Goal: Communication & Community: Answer question/provide support

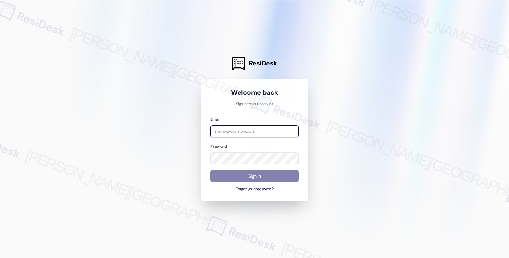
click at [266, 132] on input "email" at bounding box center [254, 131] width 88 height 12
type input "[EMAIL_ADDRESS][PERSON_NAME][DOMAIN_NAME]"
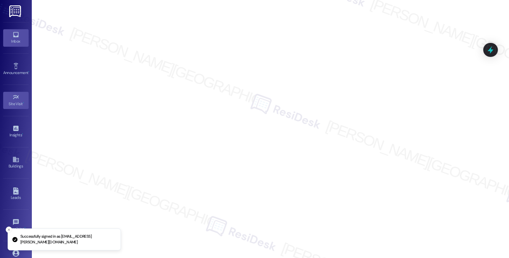
click at [23, 39] on div "Inbox" at bounding box center [16, 41] width 32 height 6
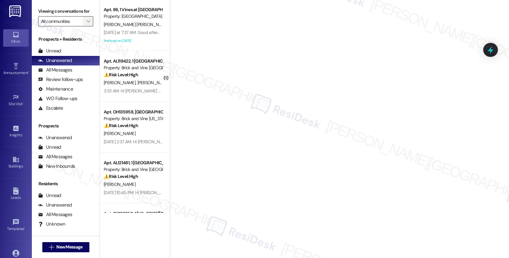
click at [87, 24] on icon "" at bounding box center [88, 21] width 3 height 5
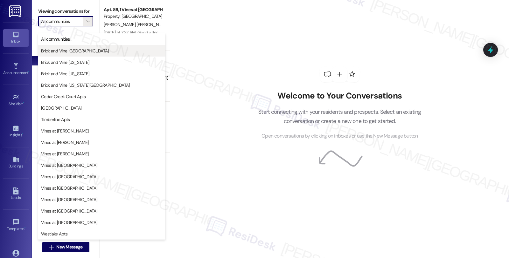
click at [87, 54] on button "Brick and Vine [GEOGRAPHIC_DATA]" at bounding box center [101, 50] width 127 height 11
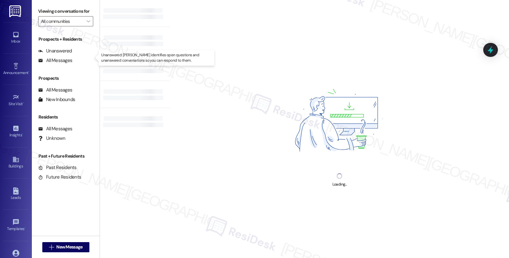
type input "Brick and Vine [GEOGRAPHIC_DATA]"
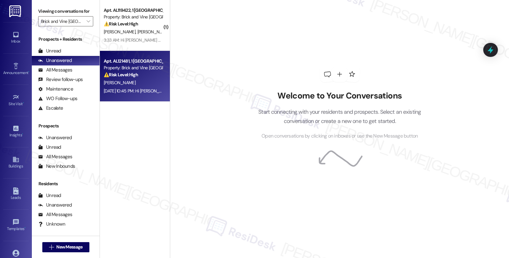
click at [131, 78] on div "⚠️ Risk Level: High The resident is inquiring about a payment arrangement, whic…" at bounding box center [133, 75] width 59 height 7
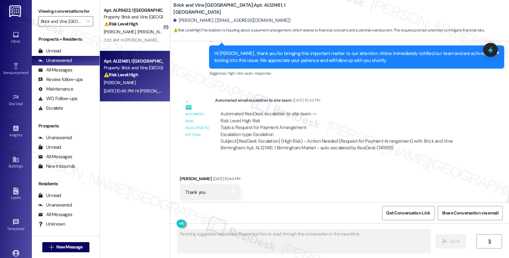
scroll to position [712, 0]
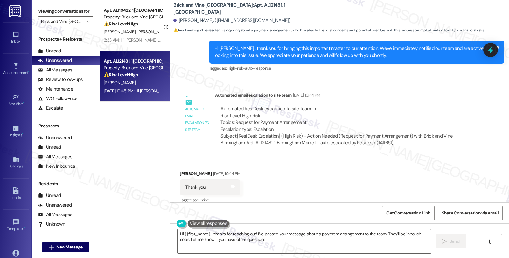
type textarea "Hi {{first_name}}, thanks for reaching out! I've passed your message about a pa…"
drag, startPoint x: 174, startPoint y: 21, endPoint x: 201, endPoint y: 21, distance: 26.7
click at [201, 21] on div "[PERSON_NAME]. ([EMAIL_ADDRESS][DOMAIN_NAME])" at bounding box center [231, 20] width 117 height 7
click at [87, 24] on icon "" at bounding box center [88, 21] width 3 height 5
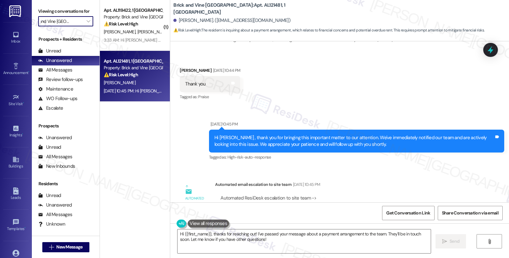
scroll to position [851, 0]
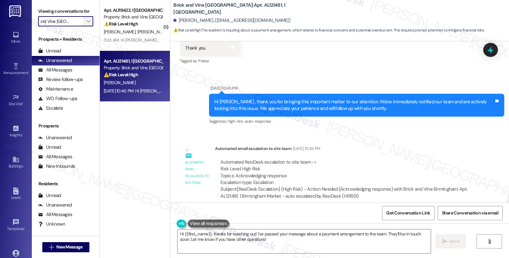
click at [87, 24] on icon "" at bounding box center [88, 21] width 3 height 5
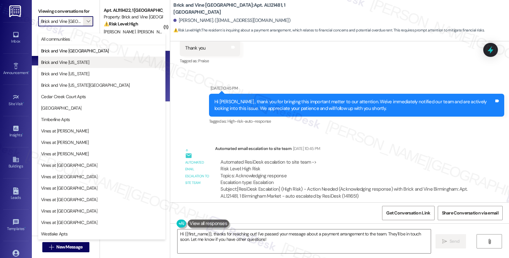
click at [73, 61] on span "Brick and Vine [US_STATE]" at bounding box center [65, 62] width 48 height 6
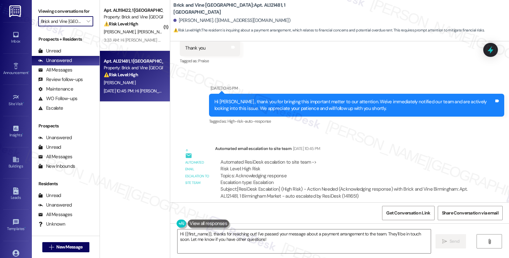
type input "Brick and Vine [US_STATE]"
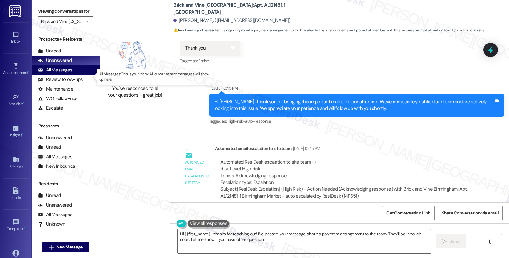
click at [73, 75] on div "All Messages (undefined)" at bounding box center [66, 71] width 68 height 10
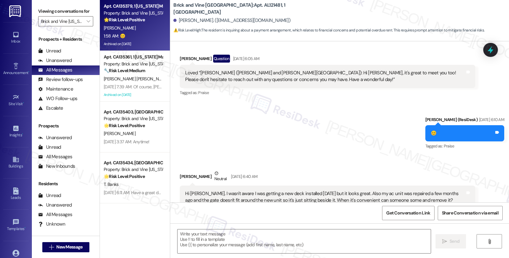
type textarea "Fetching suggested responses. Please feel free to read through the conversation…"
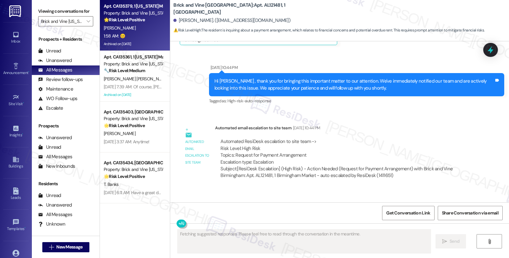
scroll to position [712, 0]
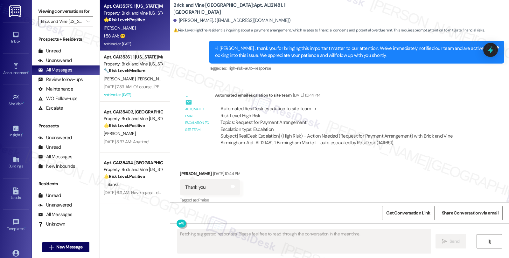
click at [147, 23] on div "🌟 Risk Level: Positive The resident is expressing gratitude and appreciation fo…" at bounding box center [133, 20] width 59 height 7
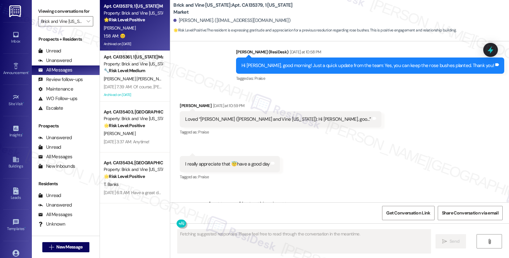
scroll to position [2847, 0]
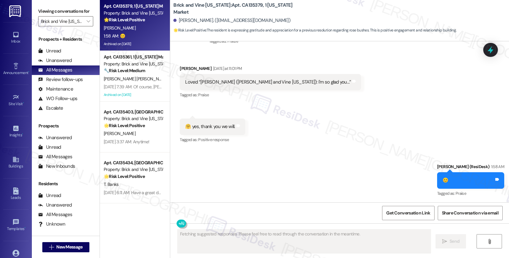
click at [175, 20] on div "[PERSON_NAME]. ([EMAIL_ADDRESS][DOMAIN_NAME])" at bounding box center [231, 20] width 117 height 7
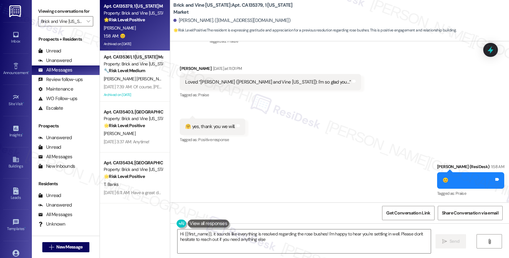
type textarea "Hi {{first_name}}, it sounds like everything is resolved regarding the rose bus…"
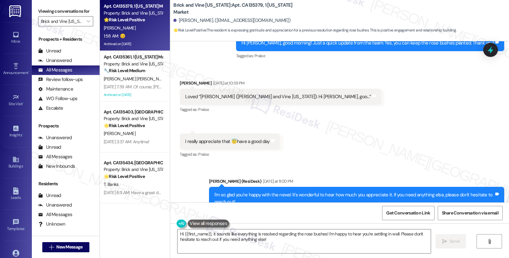
scroll to position [2670, 0]
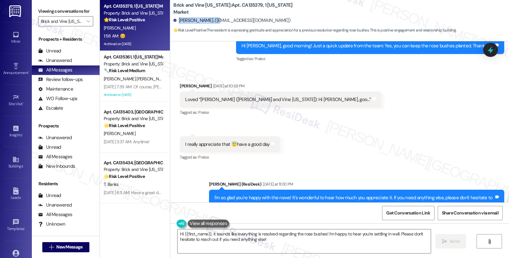
drag, startPoint x: 175, startPoint y: 18, endPoint x: 209, endPoint y: 20, distance: 33.8
click at [209, 20] on div "[PERSON_NAME]. ([EMAIL_ADDRESS][DOMAIN_NAME])" at bounding box center [231, 20] width 117 height 7
copy div "[PERSON_NAME]"
